Goal: Information Seeking & Learning: Understand process/instructions

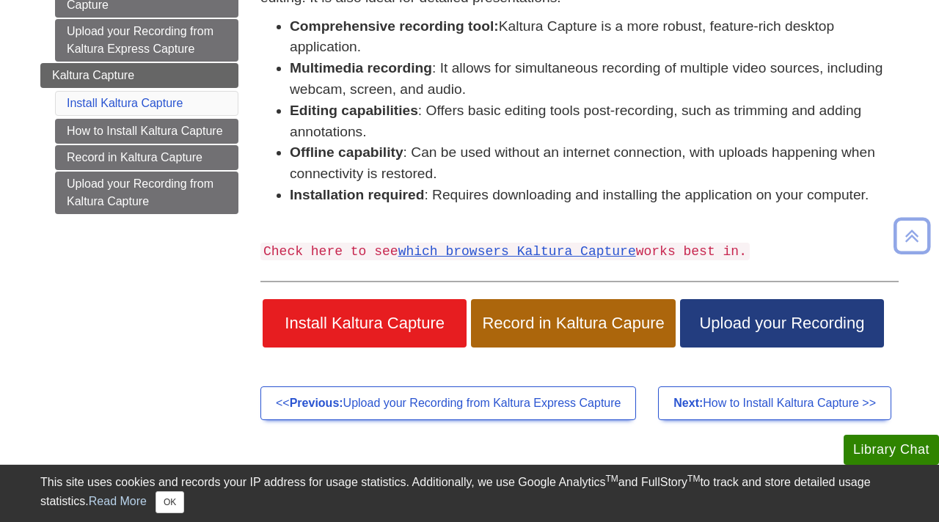
scroll to position [267, 0]
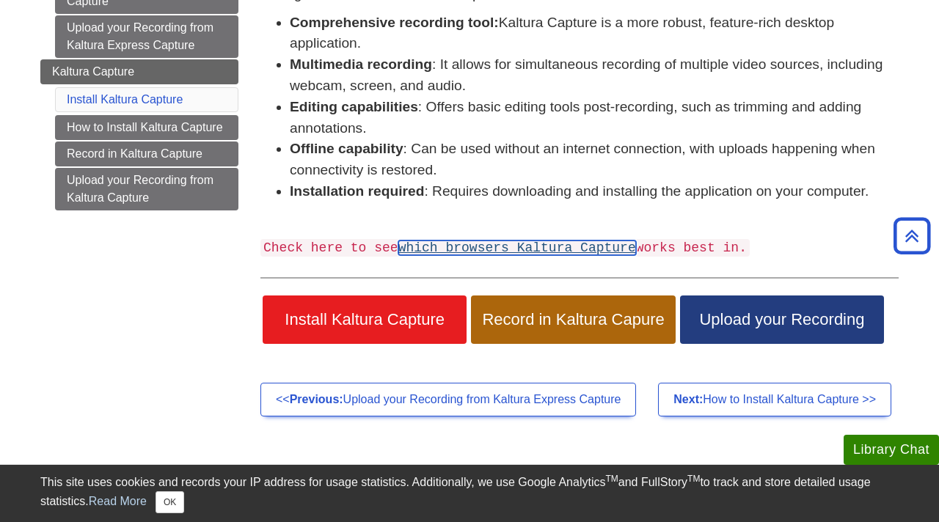
click at [466, 252] on link "which browsers Kaltura Capture" at bounding box center [517, 248] width 238 height 15
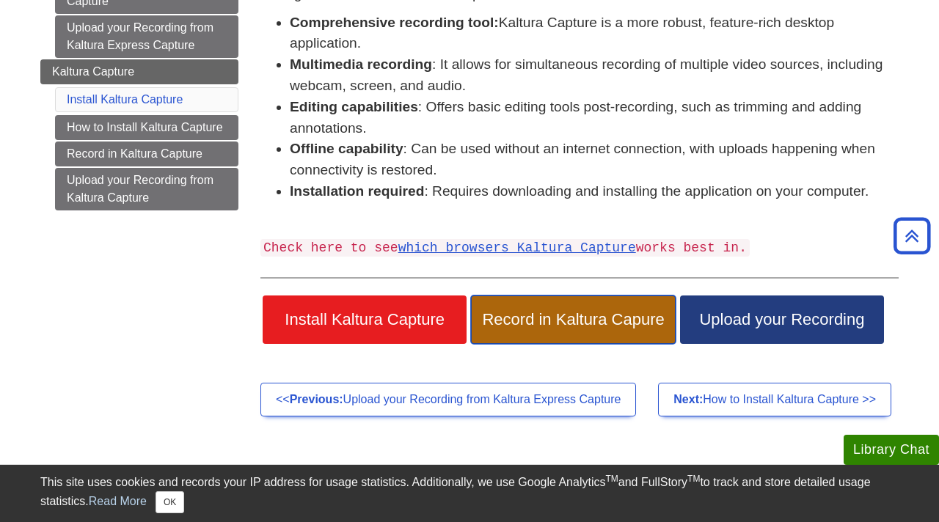
click at [547, 334] on link "Record in Kaltura Capure" at bounding box center [573, 320] width 204 height 48
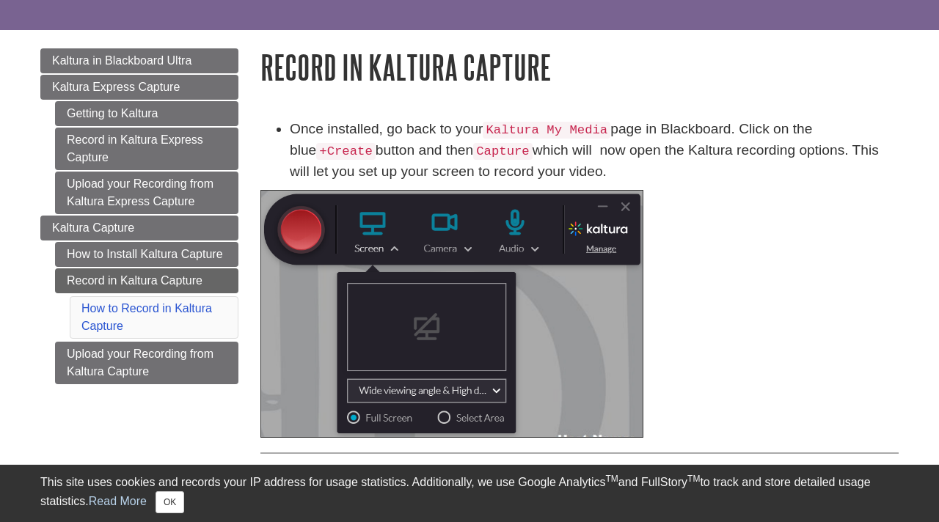
scroll to position [155, 0]
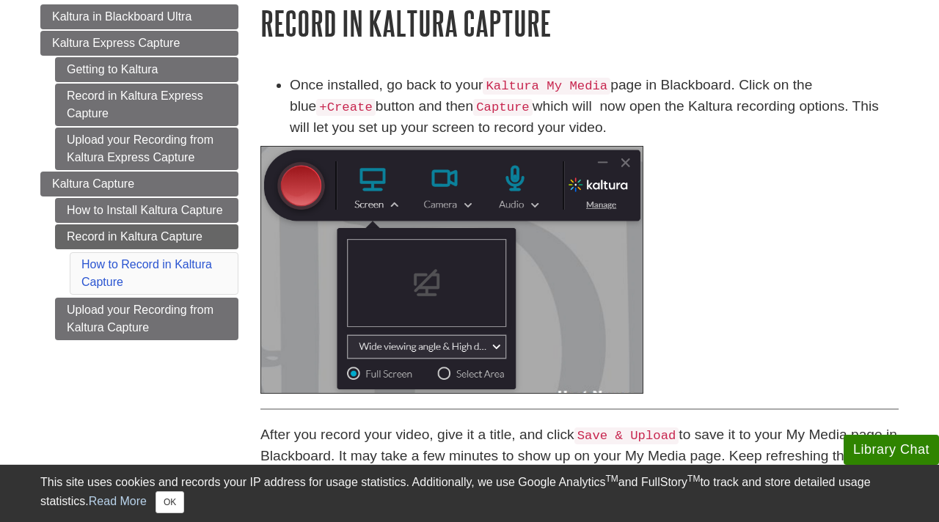
click at [309, 186] on img at bounding box center [451, 270] width 383 height 248
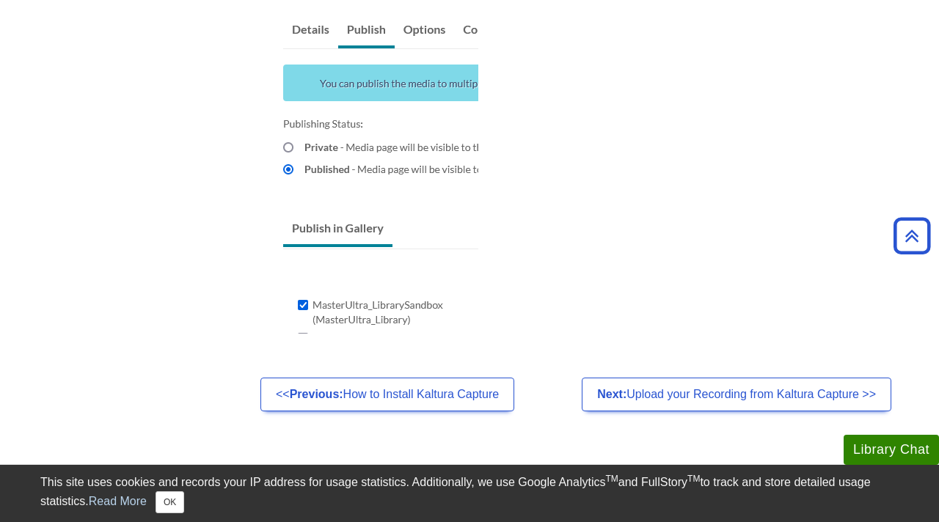
scroll to position [1418, 0]
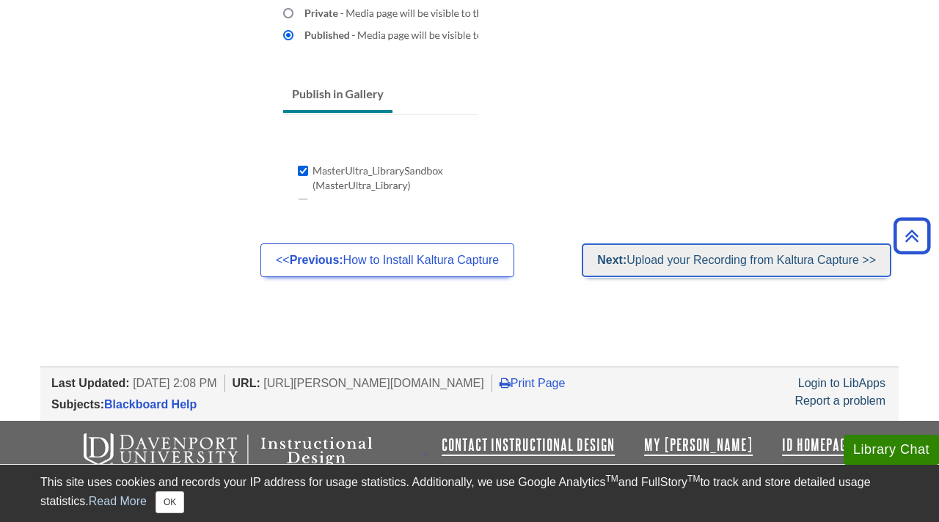
click at [686, 270] on link "Next: Upload your Recording from Kaltura Capture >>" at bounding box center [736, 260] width 309 height 34
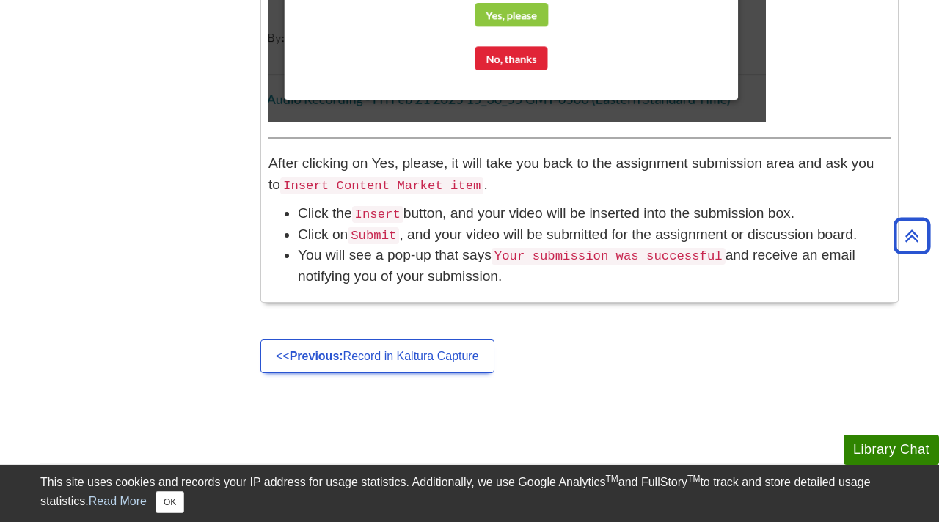
scroll to position [1686, 0]
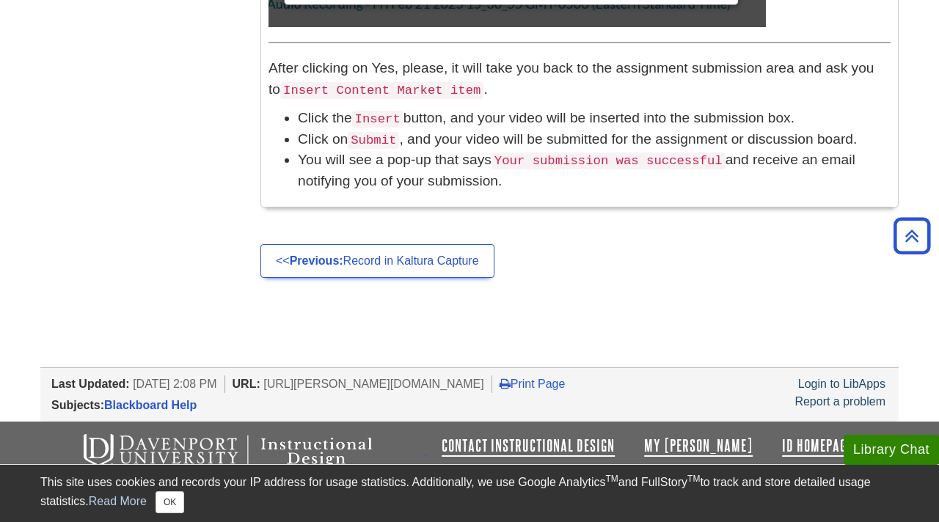
click at [470, 278] on ul "<< Previous: Record in Kaltura Capture" at bounding box center [579, 261] width 638 height 34
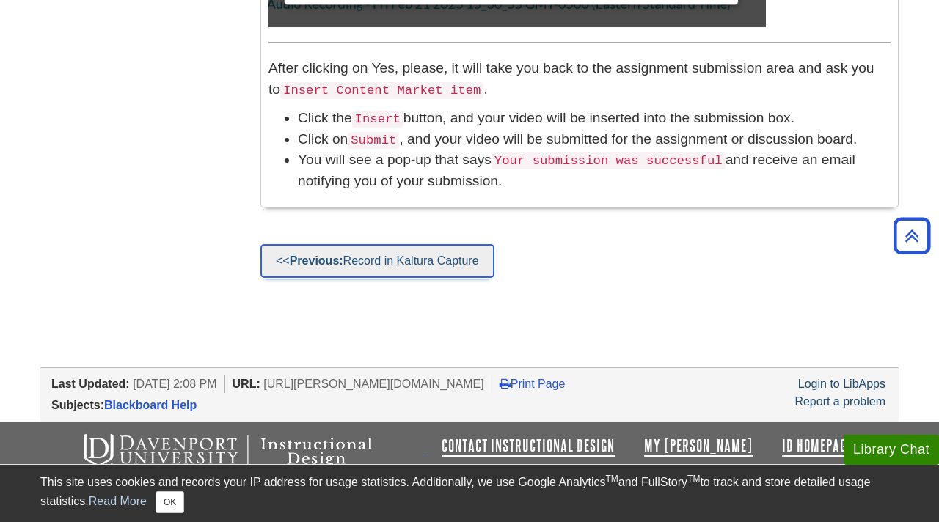
click at [465, 271] on link "<< Previous: Record in Kaltura Capture" at bounding box center [377, 261] width 234 height 34
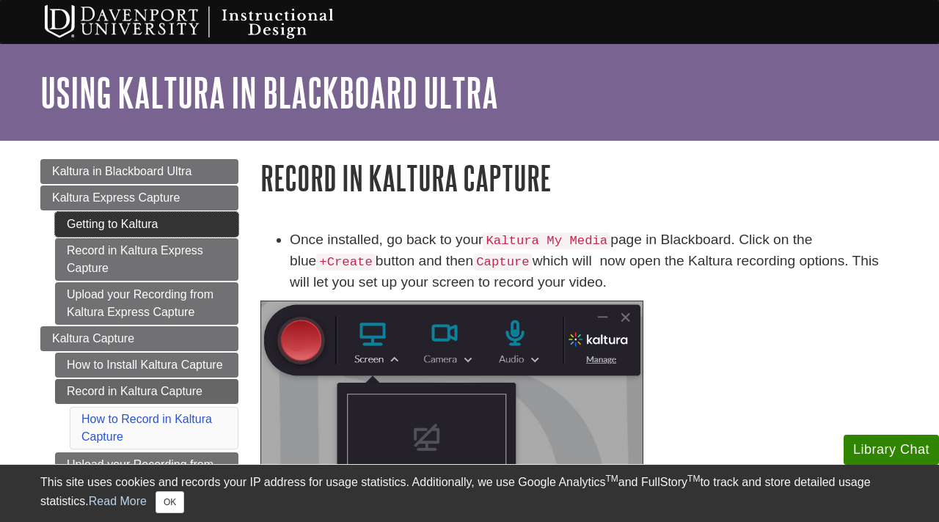
click at [221, 234] on link "Getting to Kaltura" at bounding box center [146, 224] width 183 height 25
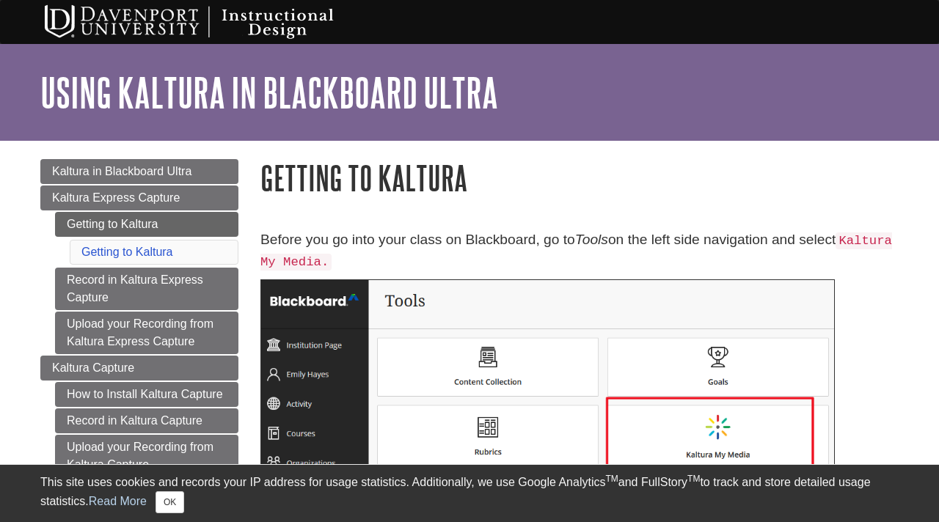
click at [421, 263] on code "Kaltura My Media." at bounding box center [575, 251] width 631 height 38
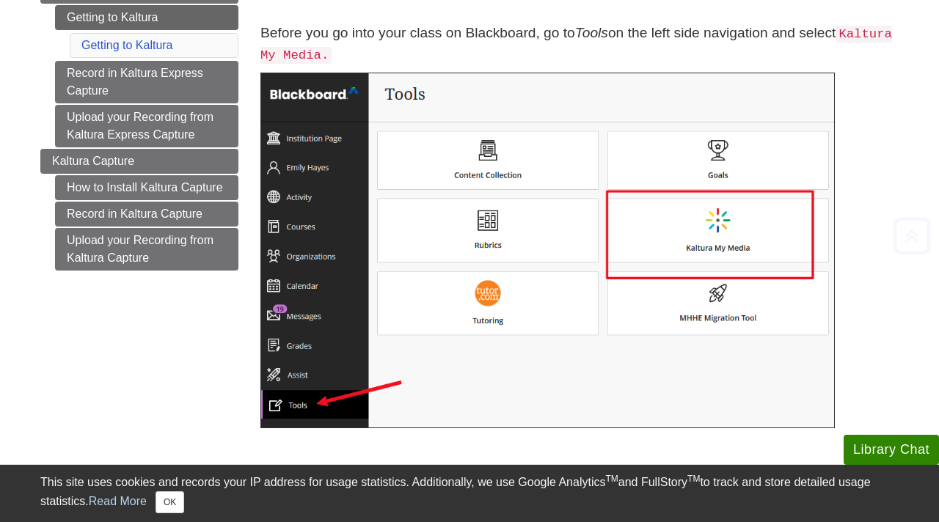
scroll to position [206, 0]
